Goal: Task Accomplishment & Management: Use online tool/utility

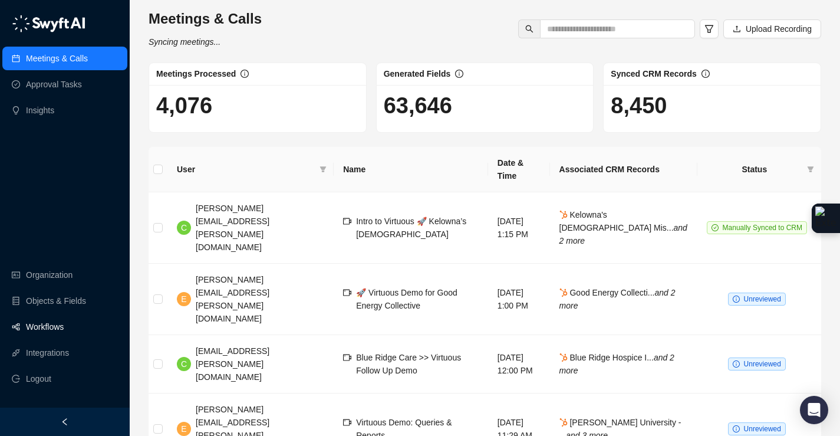
click at [60, 320] on link "Workflows" at bounding box center [45, 327] width 38 height 24
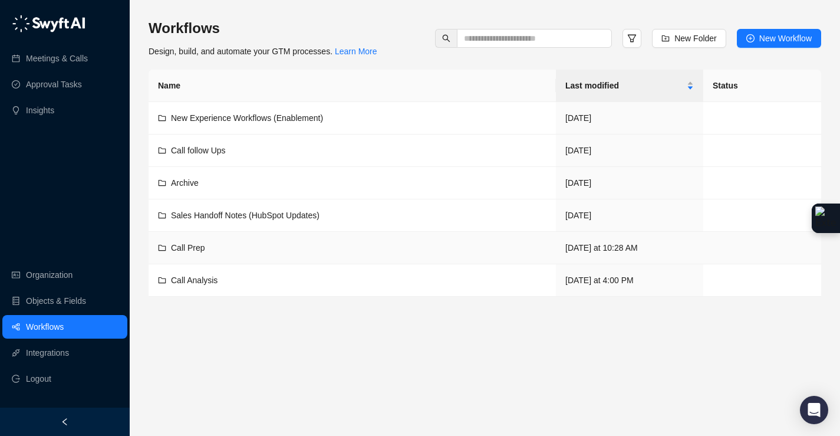
click at [219, 254] on td "Call Prep" at bounding box center [353, 248] width 408 height 32
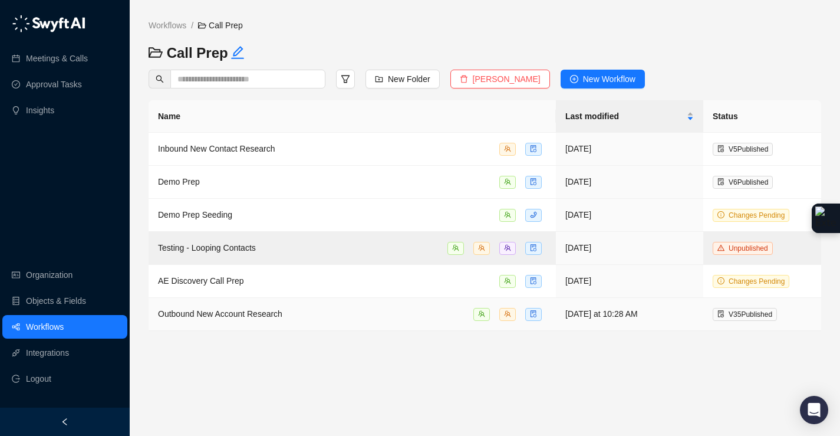
click at [315, 313] on div "Outbound New Account Research" at bounding box center [352, 314] width 389 height 14
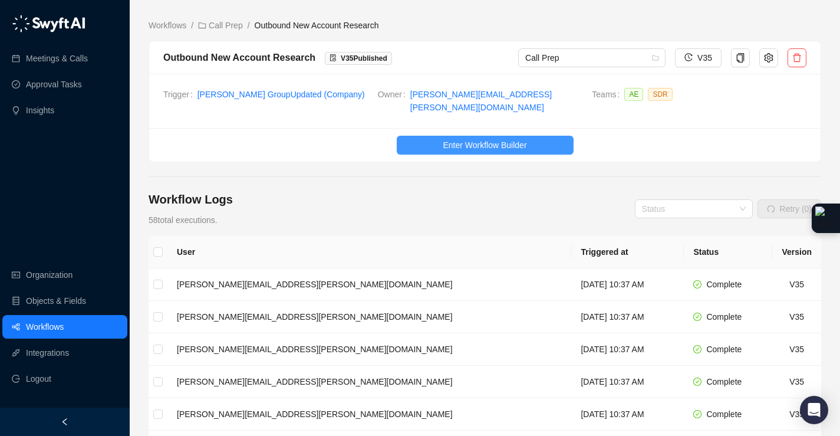
click at [532, 142] on button "Enter Workflow Builder" at bounding box center [485, 145] width 177 height 19
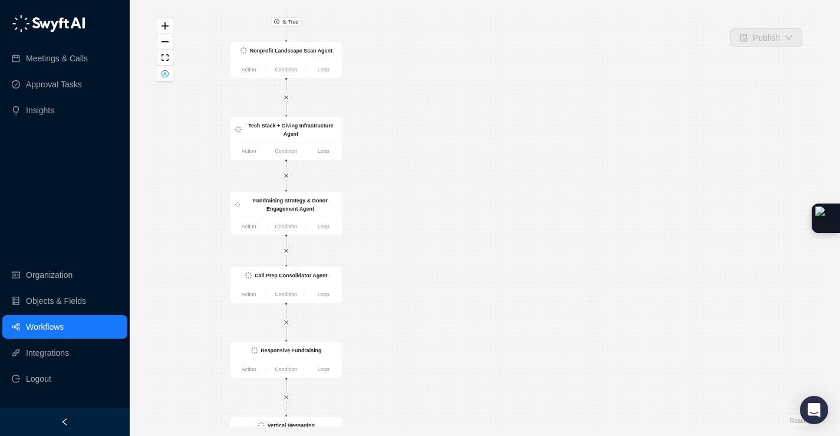
drag, startPoint x: 443, startPoint y: 215, endPoint x: 476, endPoint y: 298, distance: 89.3
click at [476, 298] on div "Is True CRM Record Updated Action Condition Loop List of SDRs that are opted in…" at bounding box center [485, 217] width 673 height 417
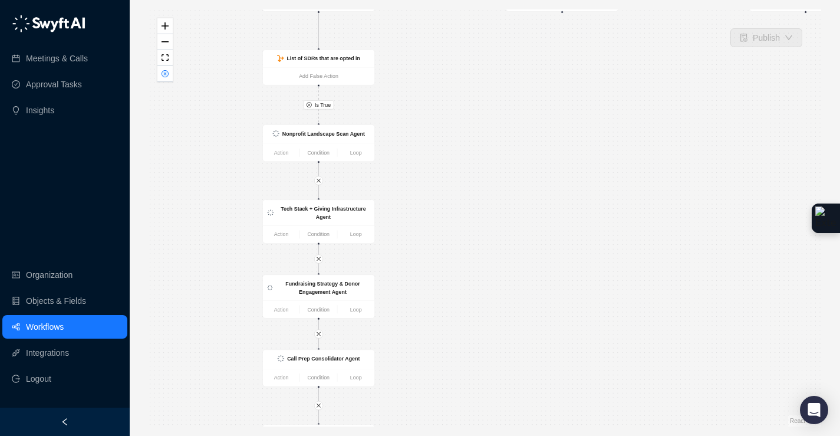
drag, startPoint x: 446, startPoint y: 129, endPoint x: 446, endPoint y: 294, distance: 165.7
click at [446, 293] on div "Is True CRM Record Updated Action Condition Loop List of SDRs that are opted in…" at bounding box center [485, 217] width 673 height 417
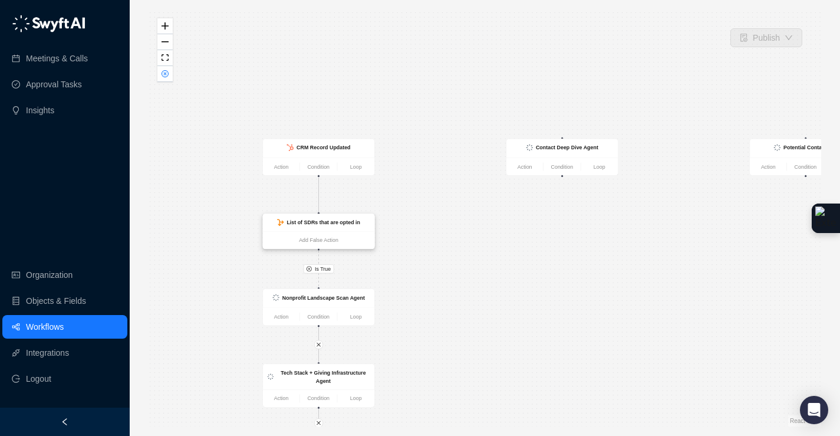
click at [356, 222] on strong "List of SDRs that are opted in" at bounding box center [324, 222] width 74 height 6
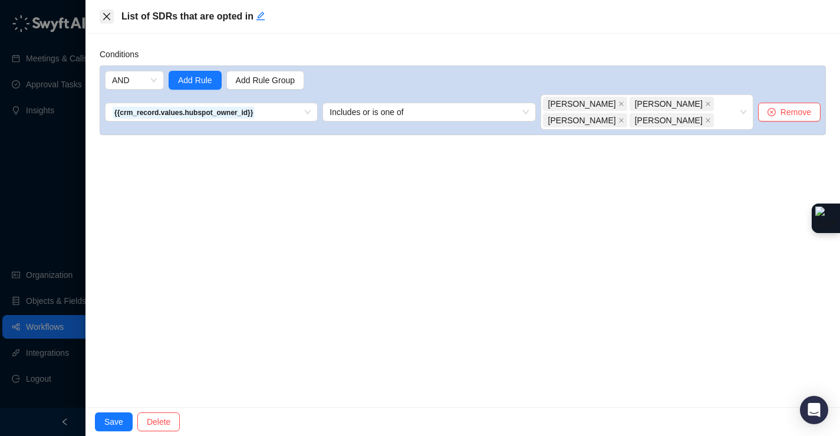
click at [111, 19] on button "Close" at bounding box center [107, 16] width 14 height 14
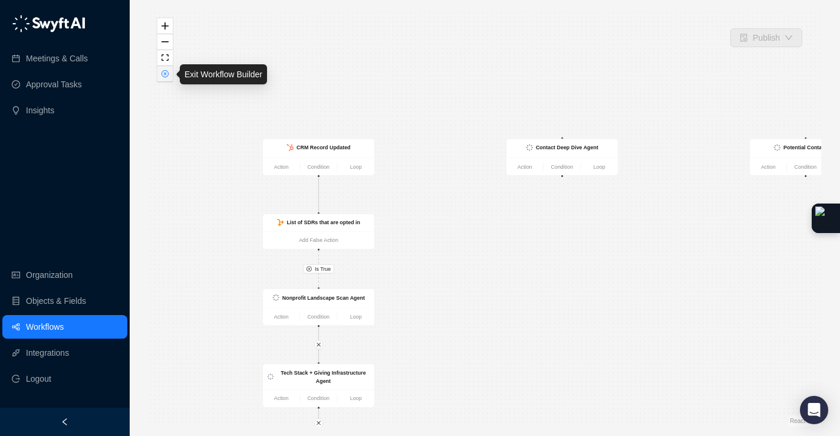
click at [172, 78] on button "button" at bounding box center [164, 74] width 15 height 16
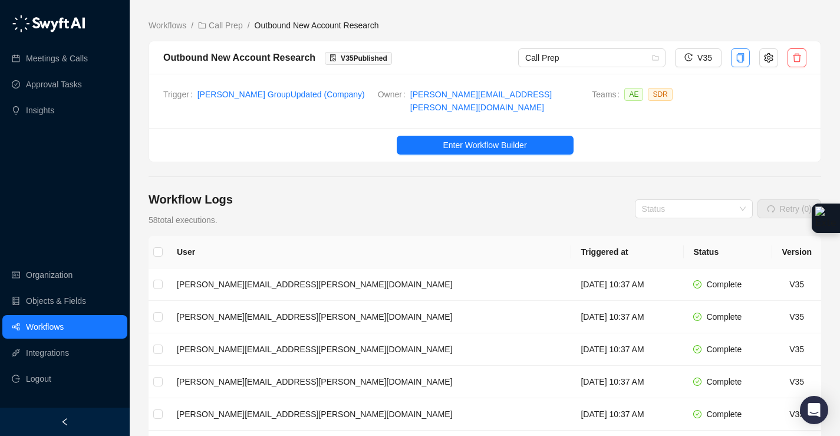
click at [738, 54] on icon "copy" at bounding box center [741, 57] width 8 height 9
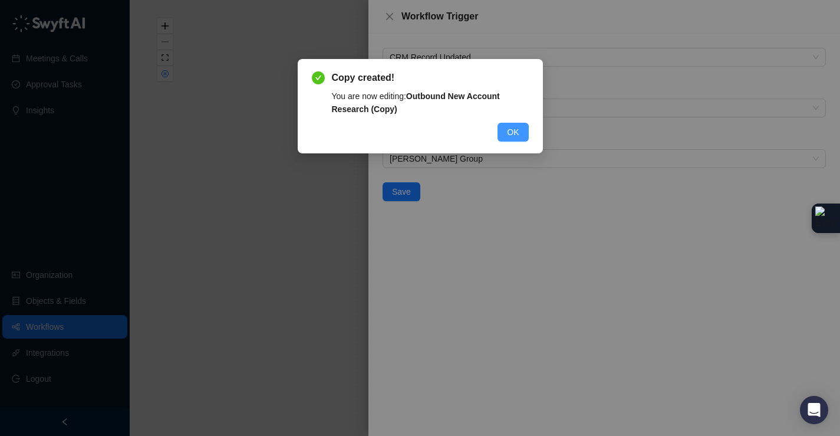
click at [517, 130] on span "OK" at bounding box center [513, 132] width 12 height 13
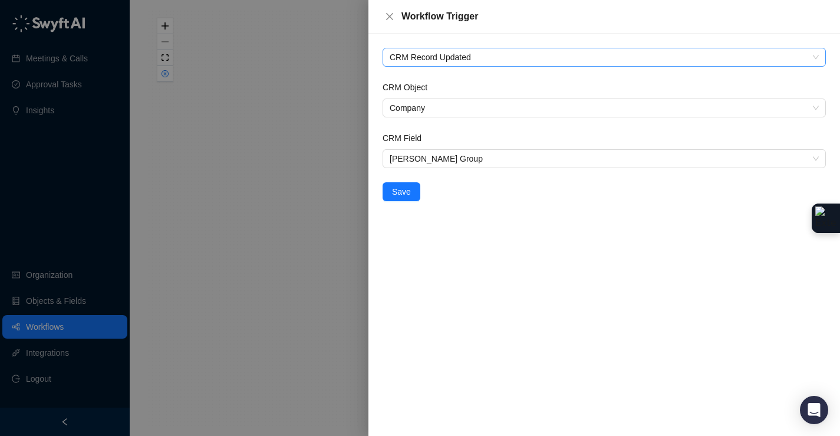
click at [470, 59] on span "CRM Record Updated" at bounding box center [604, 57] width 429 height 18
click at [477, 31] on div "Workflow Trigger" at bounding box center [605, 17] width 472 height 34
click at [432, 162] on span "[PERSON_NAME] Group" at bounding box center [604, 159] width 429 height 18
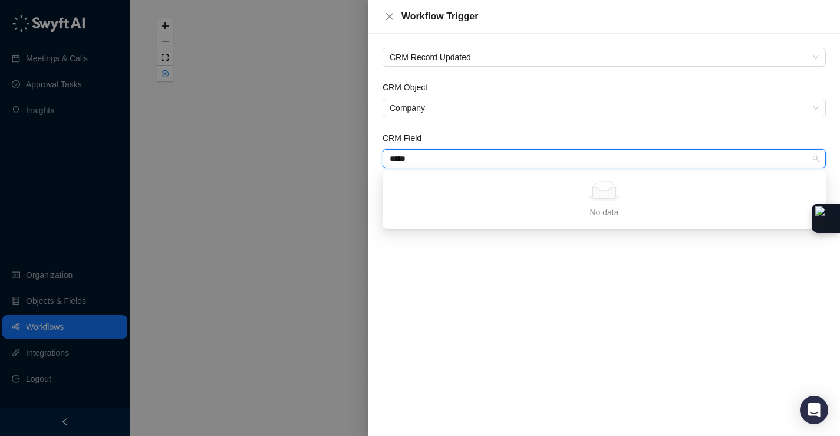
type input "****"
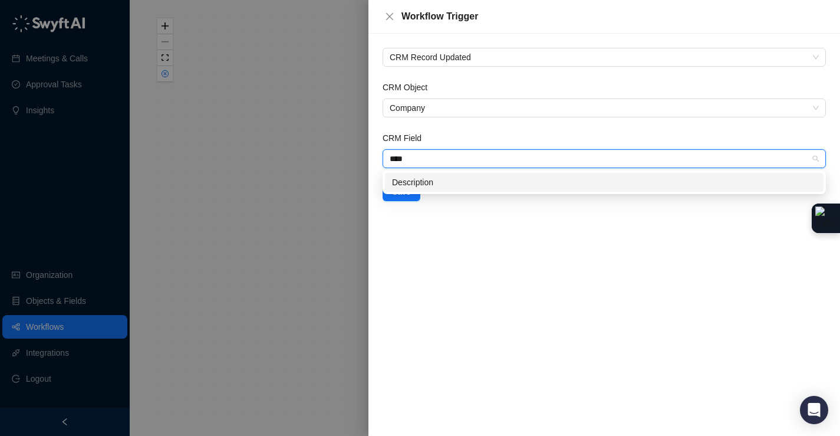
click at [424, 181] on div "Description" at bounding box center [604, 182] width 425 height 13
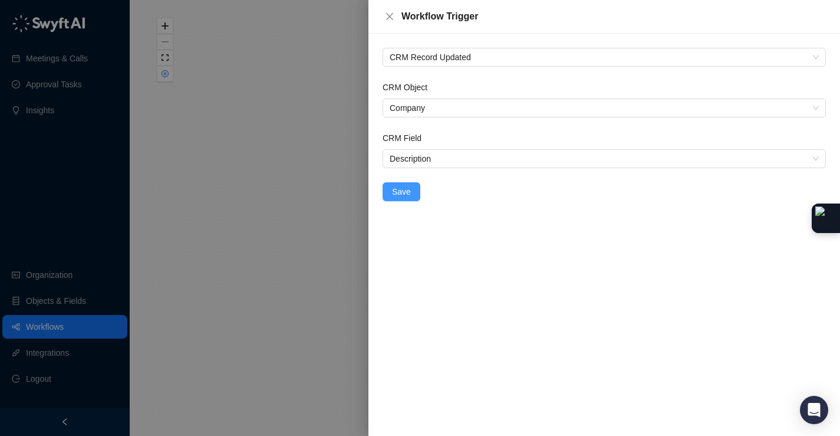
click at [407, 195] on span "Save" at bounding box center [401, 191] width 19 height 13
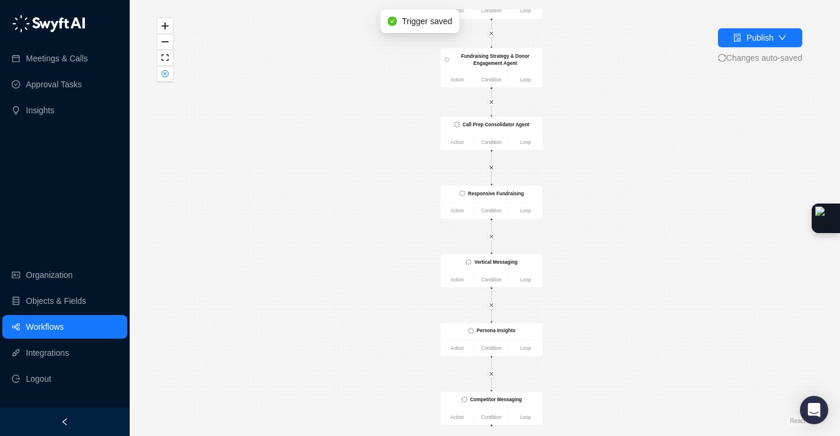
drag, startPoint x: 600, startPoint y: 55, endPoint x: 598, endPoint y: 115, distance: 60.2
click at [559, 223] on div "Is True CRM Record Updated Action Condition Loop List of SDRs that are opted in…" at bounding box center [485, 217] width 673 height 417
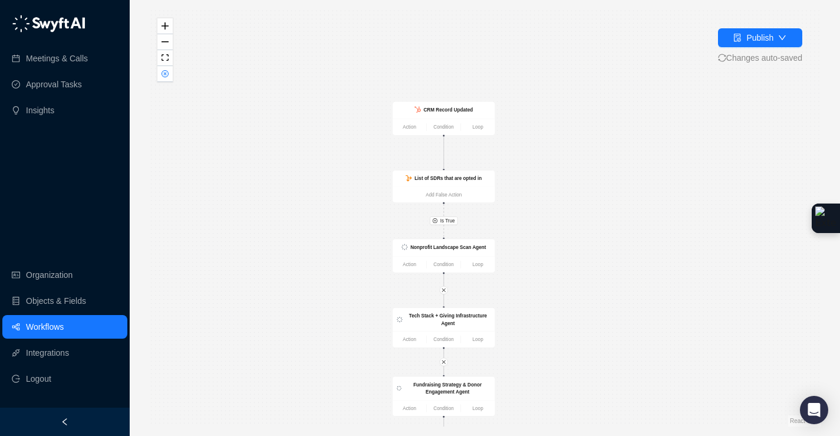
drag, startPoint x: 597, startPoint y: 47, endPoint x: 590, endPoint y: 222, distance: 174.7
click at [590, 221] on div "Is True CRM Record Updated Action Condition Loop List of SDRs that are opted in…" at bounding box center [485, 217] width 673 height 417
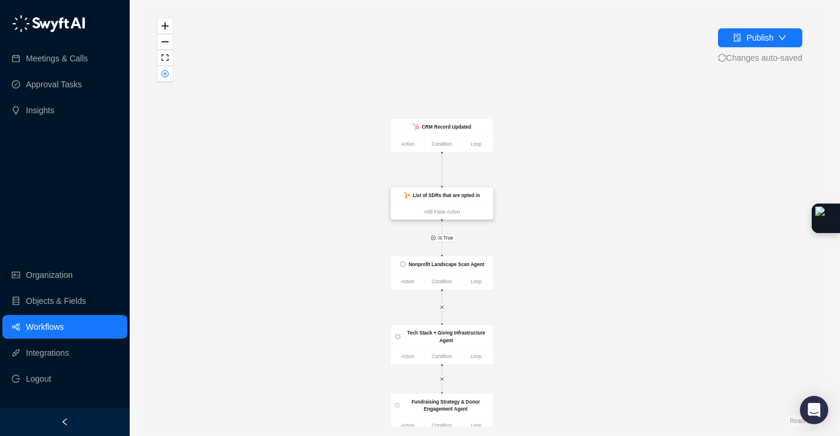
click at [461, 195] on strong "List of SDRs that are opted in" at bounding box center [446, 195] width 67 height 5
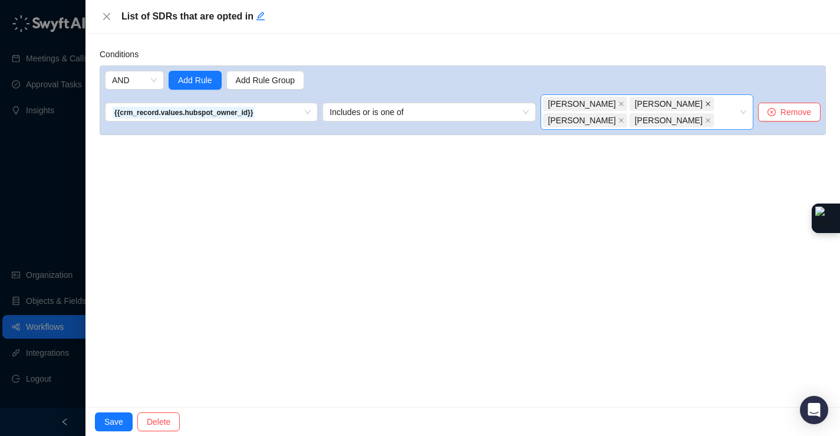
click at [705, 103] on icon "close" at bounding box center [708, 104] width 6 height 6
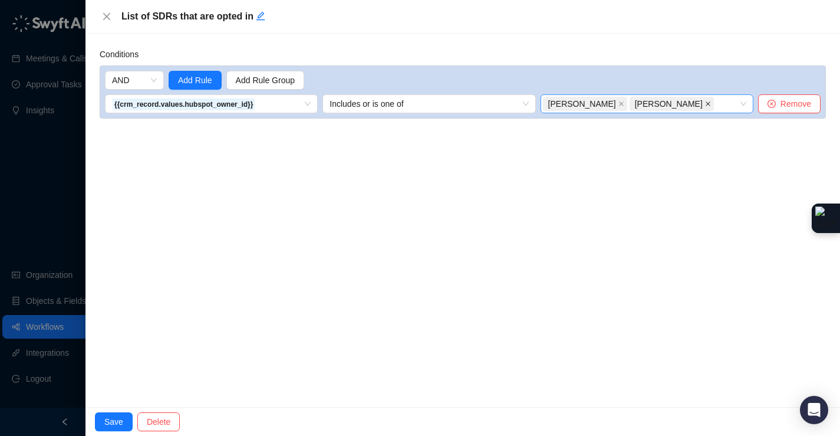
click at [705, 100] on span at bounding box center [708, 103] width 6 height 13
click at [658, 106] on div "[PERSON_NAME]" at bounding box center [641, 104] width 196 height 17
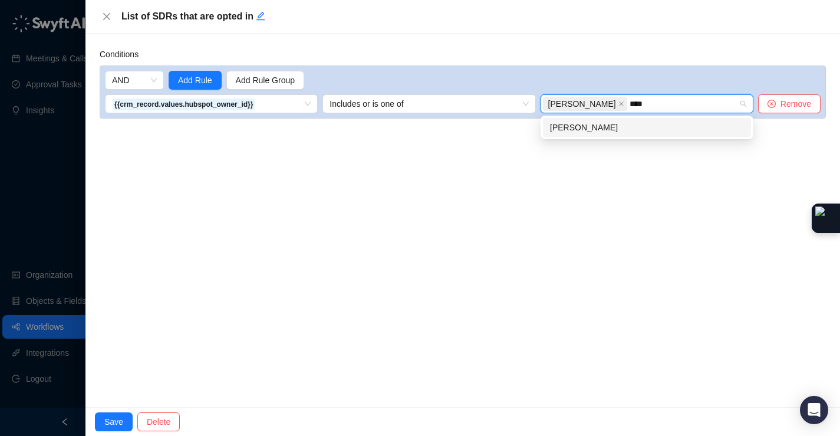
type input "*****"
click at [639, 132] on div "[PERSON_NAME]" at bounding box center [647, 127] width 194 height 13
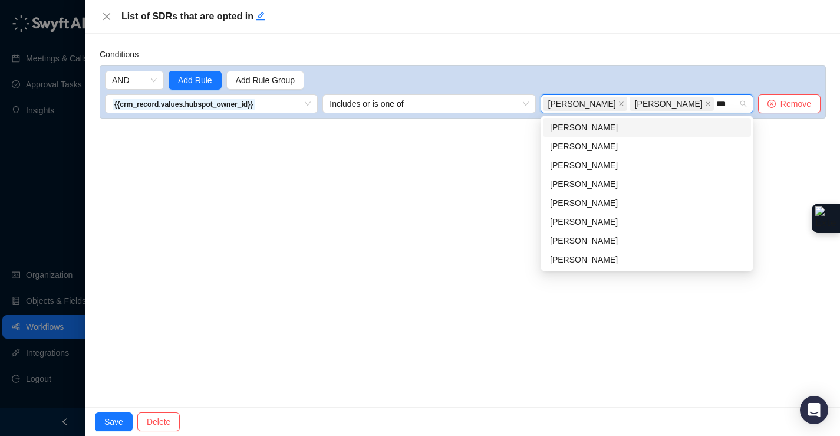
type input "****"
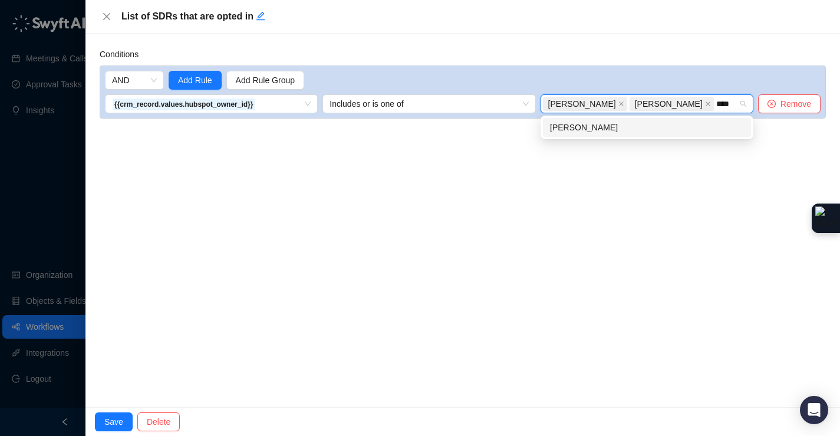
click at [645, 125] on div "[PERSON_NAME]" at bounding box center [647, 127] width 194 height 13
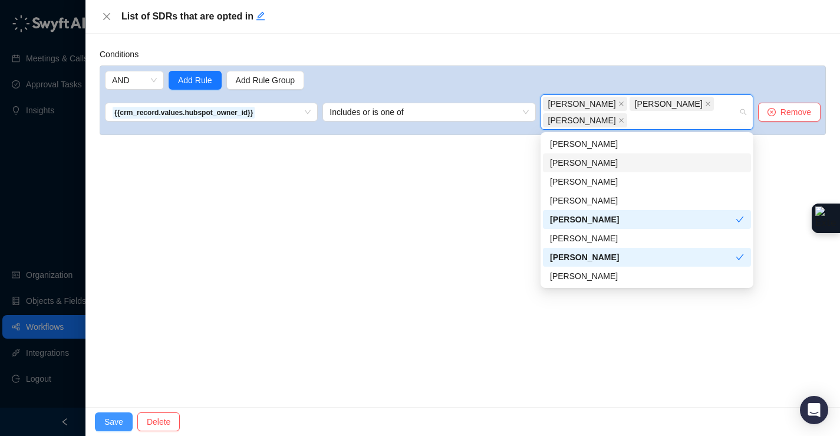
click at [112, 425] on span "Save" at bounding box center [113, 421] width 19 height 13
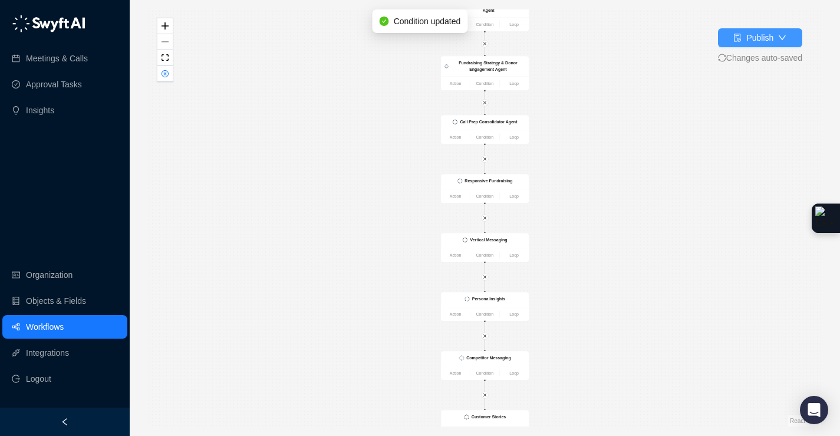
click at [736, 32] on div "button" at bounding box center [738, 37] width 8 height 13
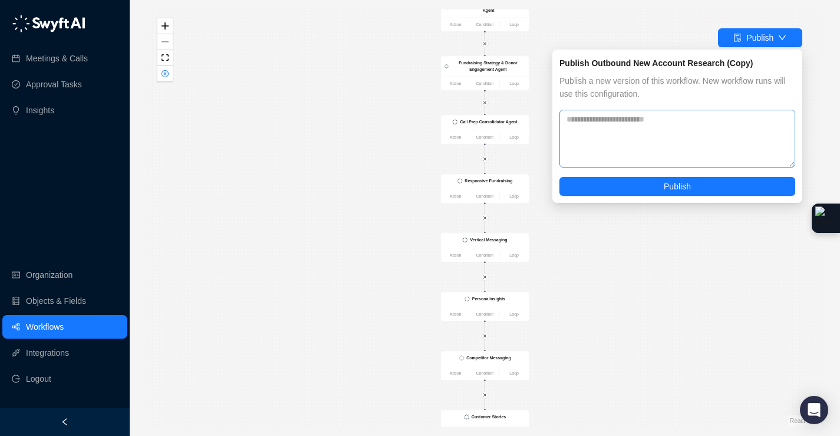
drag, startPoint x: 676, startPoint y: 189, endPoint x: 676, endPoint y: 124, distance: 64.9
click at [676, 124] on div "Publish a new version of this workflow. New workflow runs will use this configu…" at bounding box center [678, 134] width 236 height 121
click at [676, 124] on textarea at bounding box center [678, 139] width 236 height 58
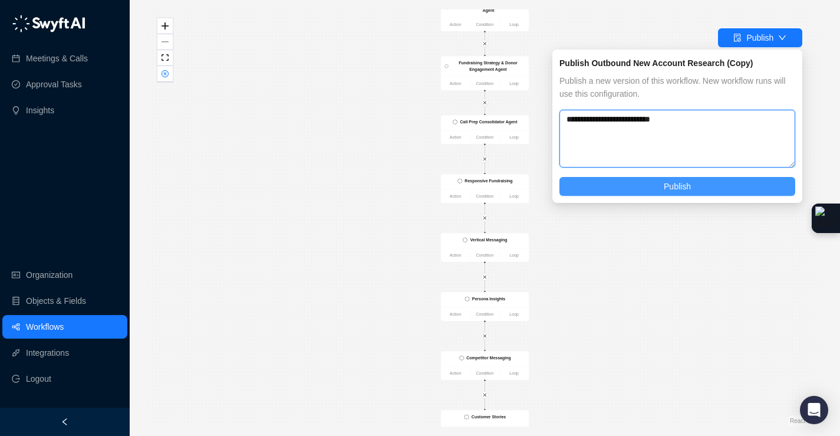
type textarea "**********"
click at [699, 187] on button "Publish" at bounding box center [678, 186] width 236 height 19
